Goal: Transaction & Acquisition: Purchase product/service

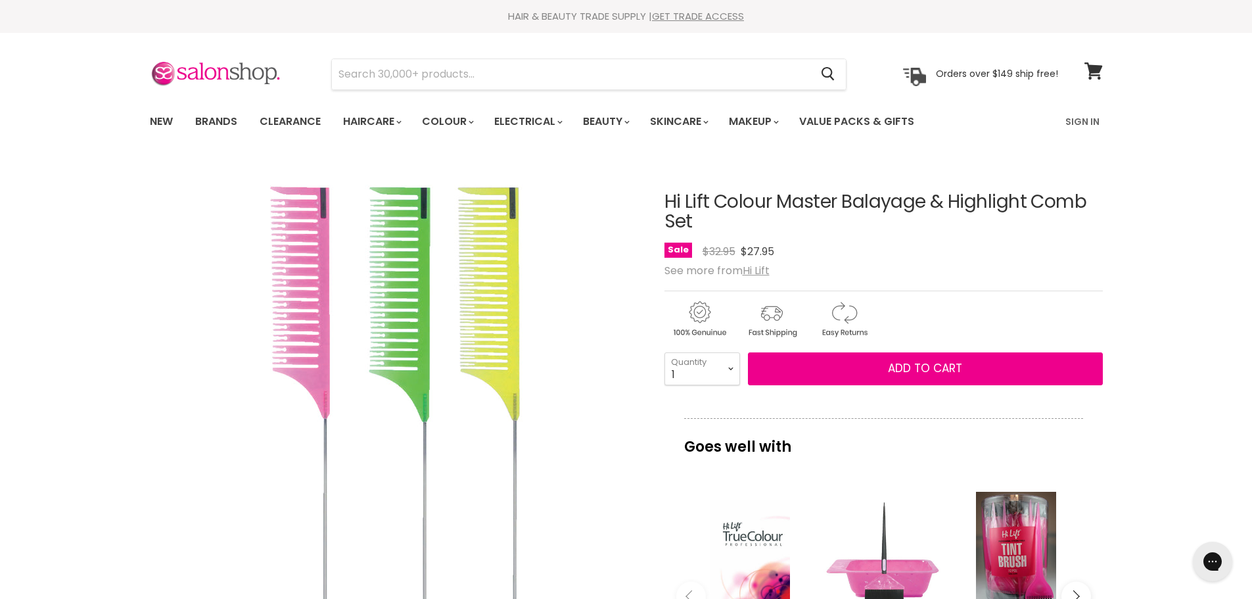
click at [957, 3] on div "HAIR & BEAUTY TRADE SUPPLY | GET TRADE ACCESS HAIR & BEAUTY TRADE SUPPLY | GET …" at bounding box center [626, 16] width 1252 height 33
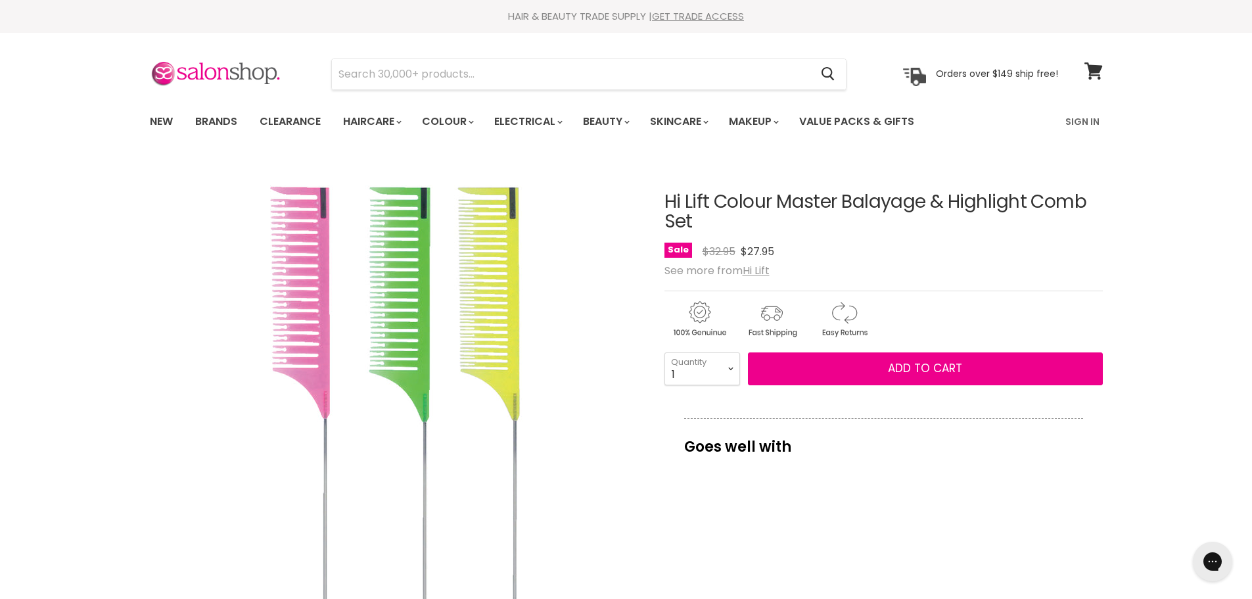
click at [662, 420] on article "Click or scroll to zoom Tap or pinch to zoom Hi Lift Colour Master Balayage & H…" at bounding box center [626, 520] width 953 height 723
